Goal: Task Accomplishment & Management: Manage account settings

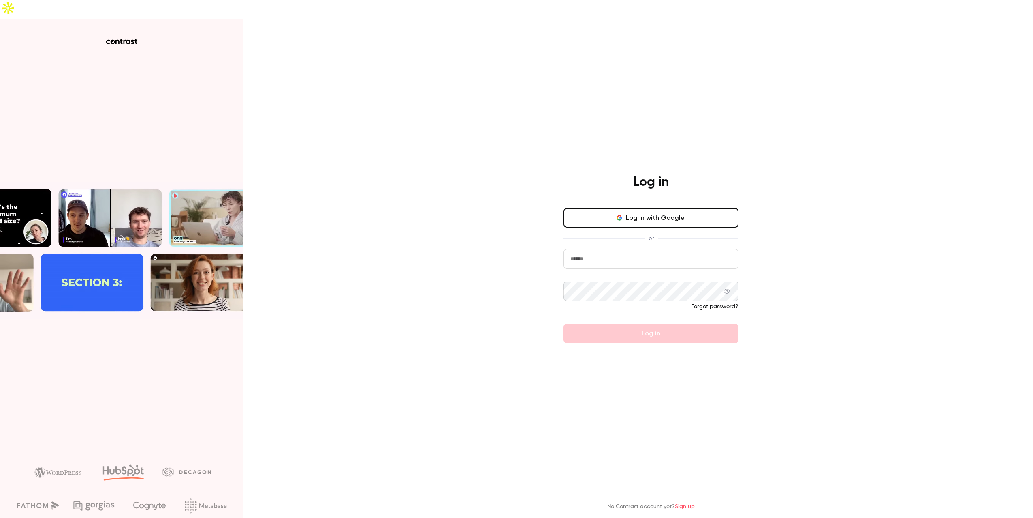
click at [659, 249] on input "email" at bounding box center [651, 258] width 175 height 19
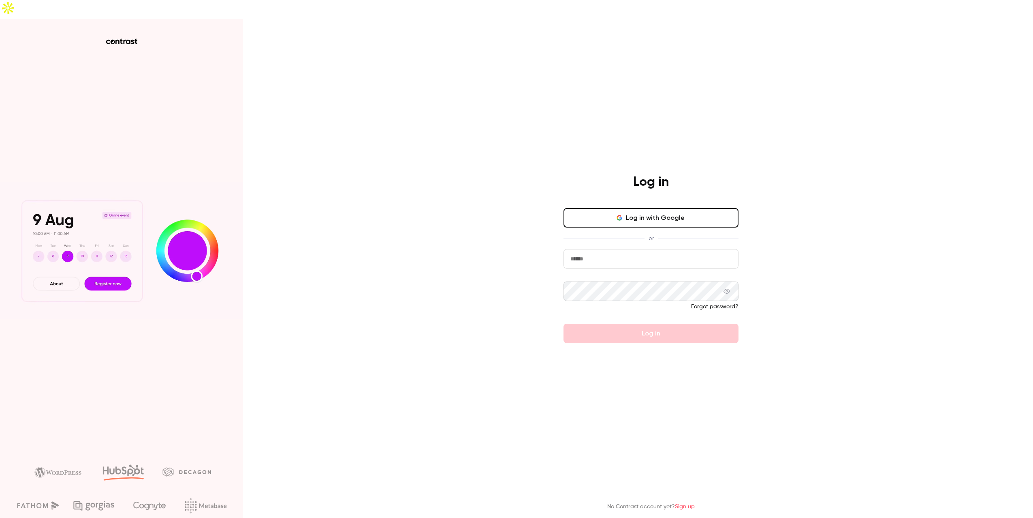
click at [564, 268] on div at bounding box center [564, 268] width 0 height 0
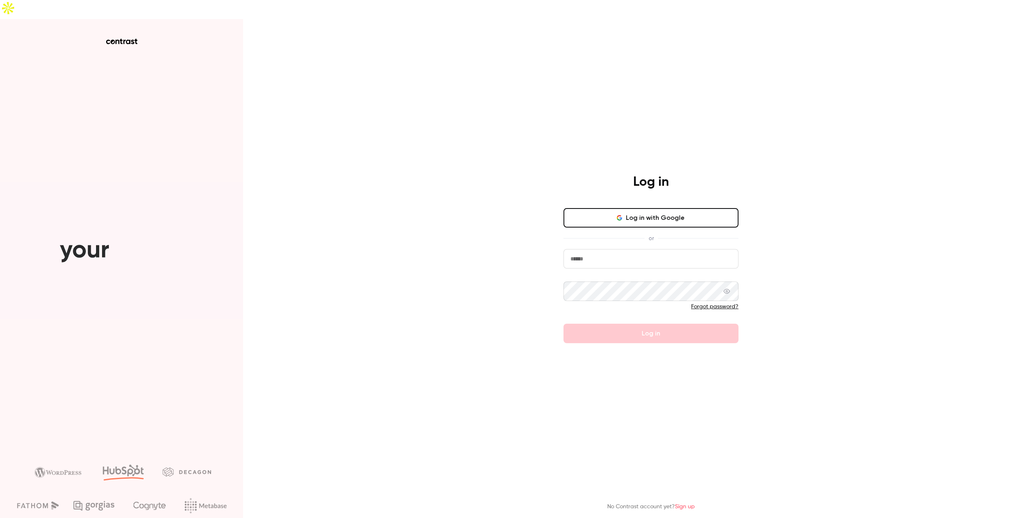
click at [901, 233] on div "Log in Log in with Google or Forgot password? Log in No Contrast account yet? S…" at bounding box center [516, 278] width 1033 height 518
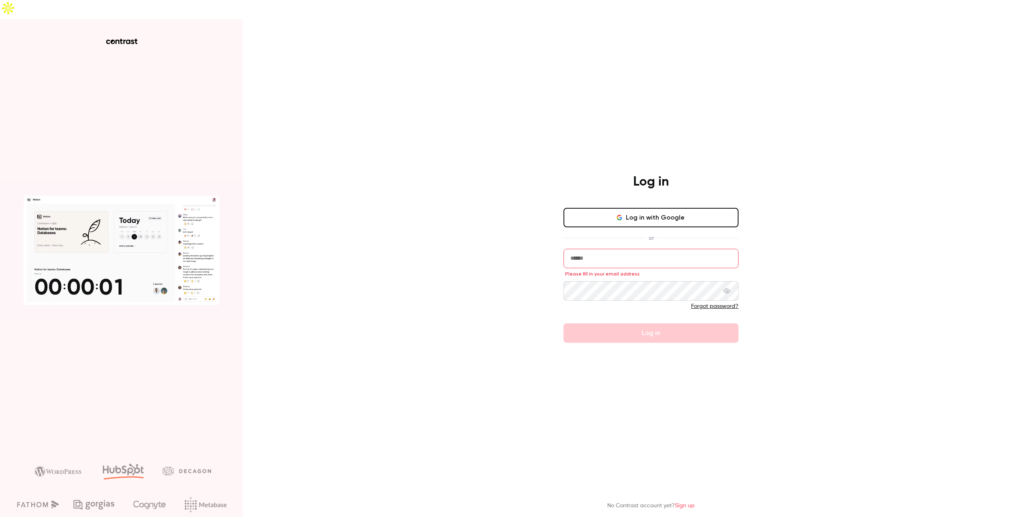
click at [959, 77] on div "Log in Log in with Google or Please fill in your email address Forgot password?…" at bounding box center [516, 277] width 1033 height 517
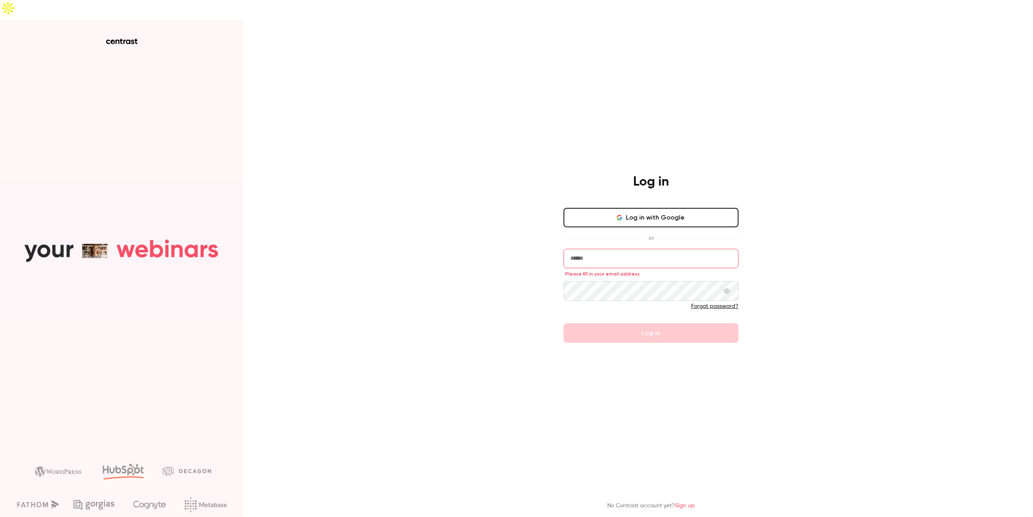
click at [654, 249] on input "email" at bounding box center [651, 258] width 175 height 19
click at [663, 249] on input "email" at bounding box center [651, 258] width 175 height 19
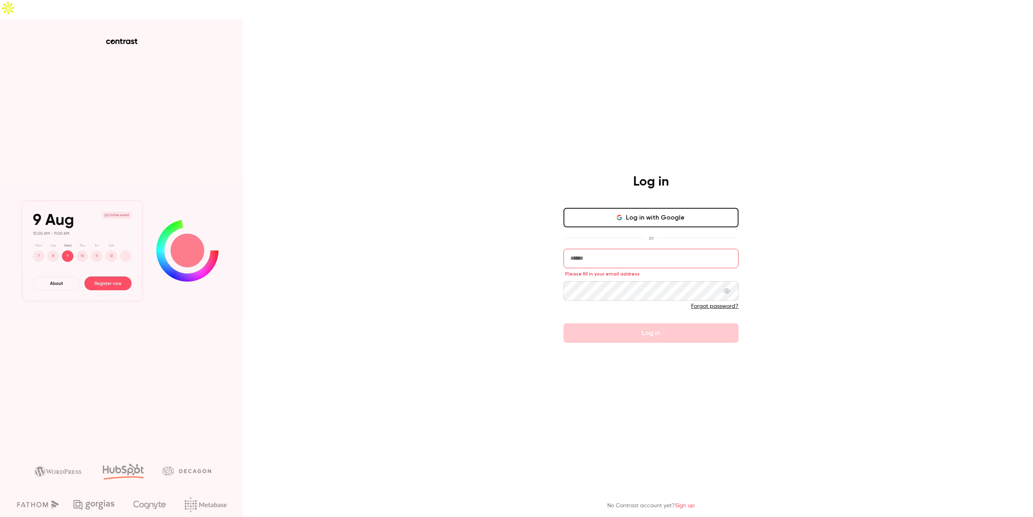
click at [663, 249] on input "email" at bounding box center [651, 258] width 175 height 19
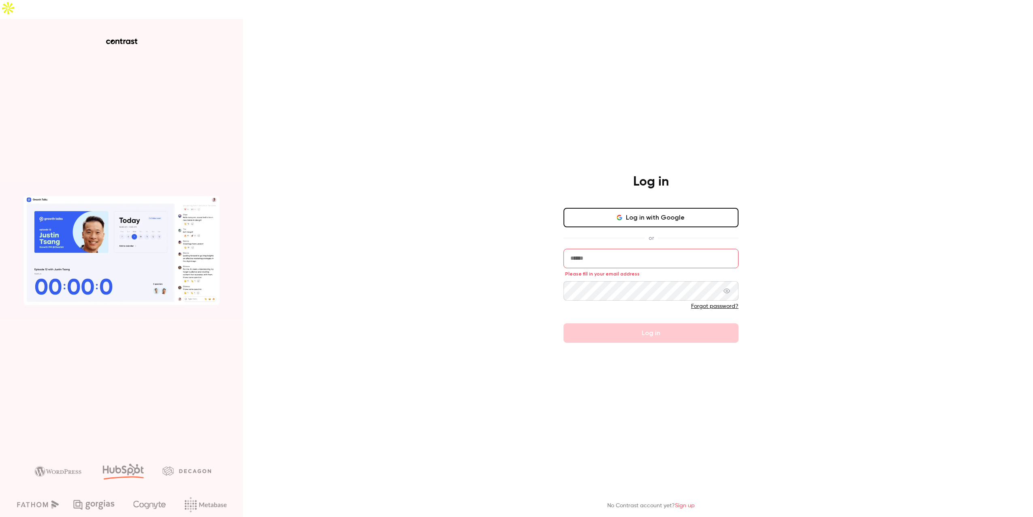
click at [642, 249] on input "email" at bounding box center [651, 258] width 175 height 19
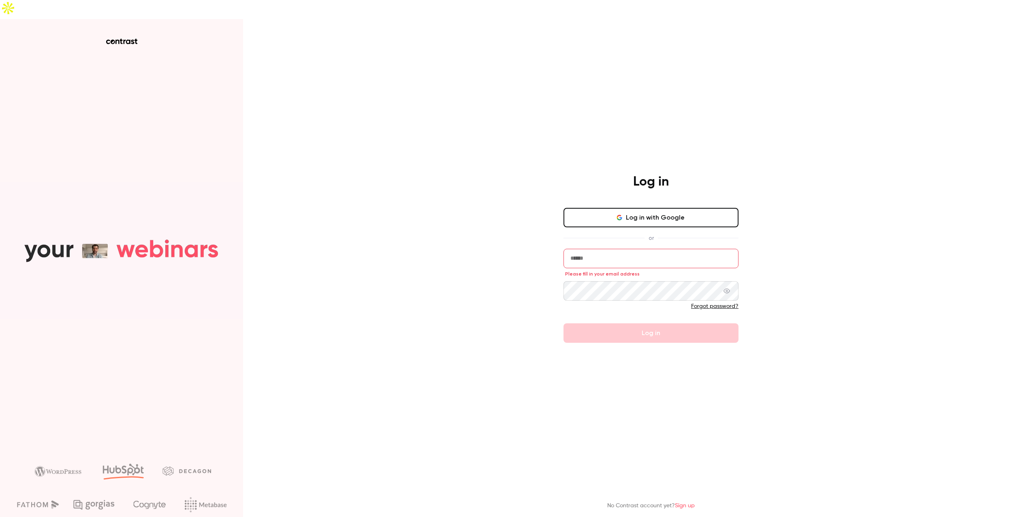
click at [625, 249] on input "email" at bounding box center [651, 258] width 175 height 19
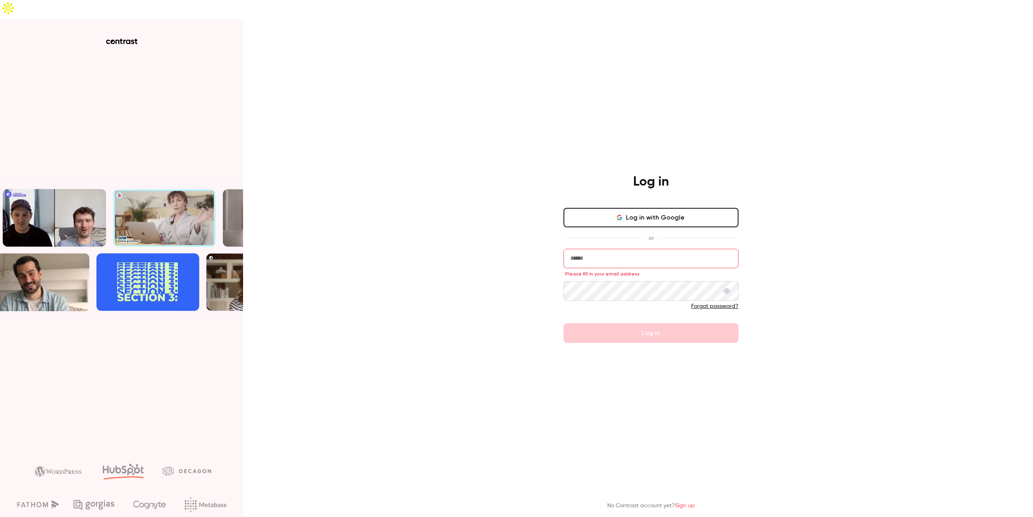
click at [637, 249] on input "email" at bounding box center [651, 258] width 175 height 19
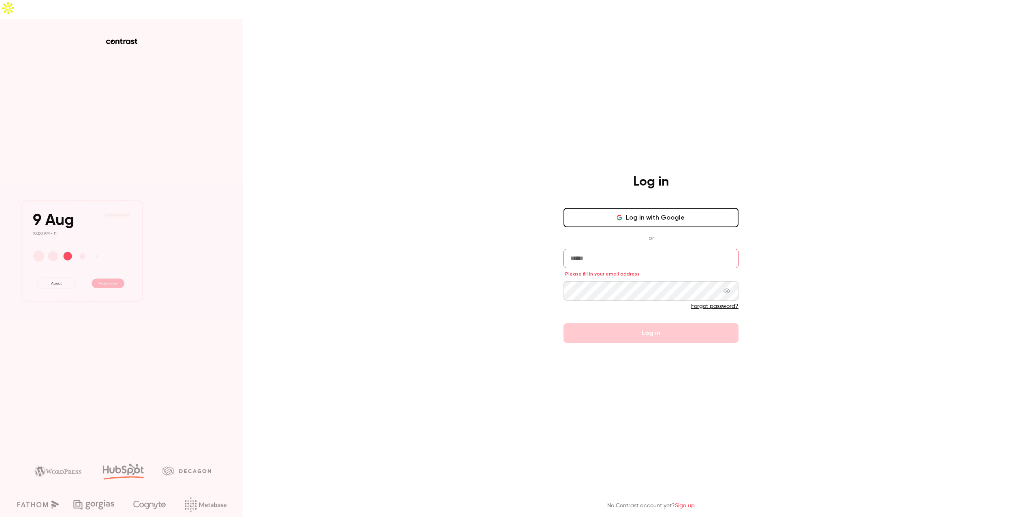
click at [653, 249] on input "email" at bounding box center [651, 258] width 175 height 19
